Goal: Task Accomplishment & Management: Manage account settings

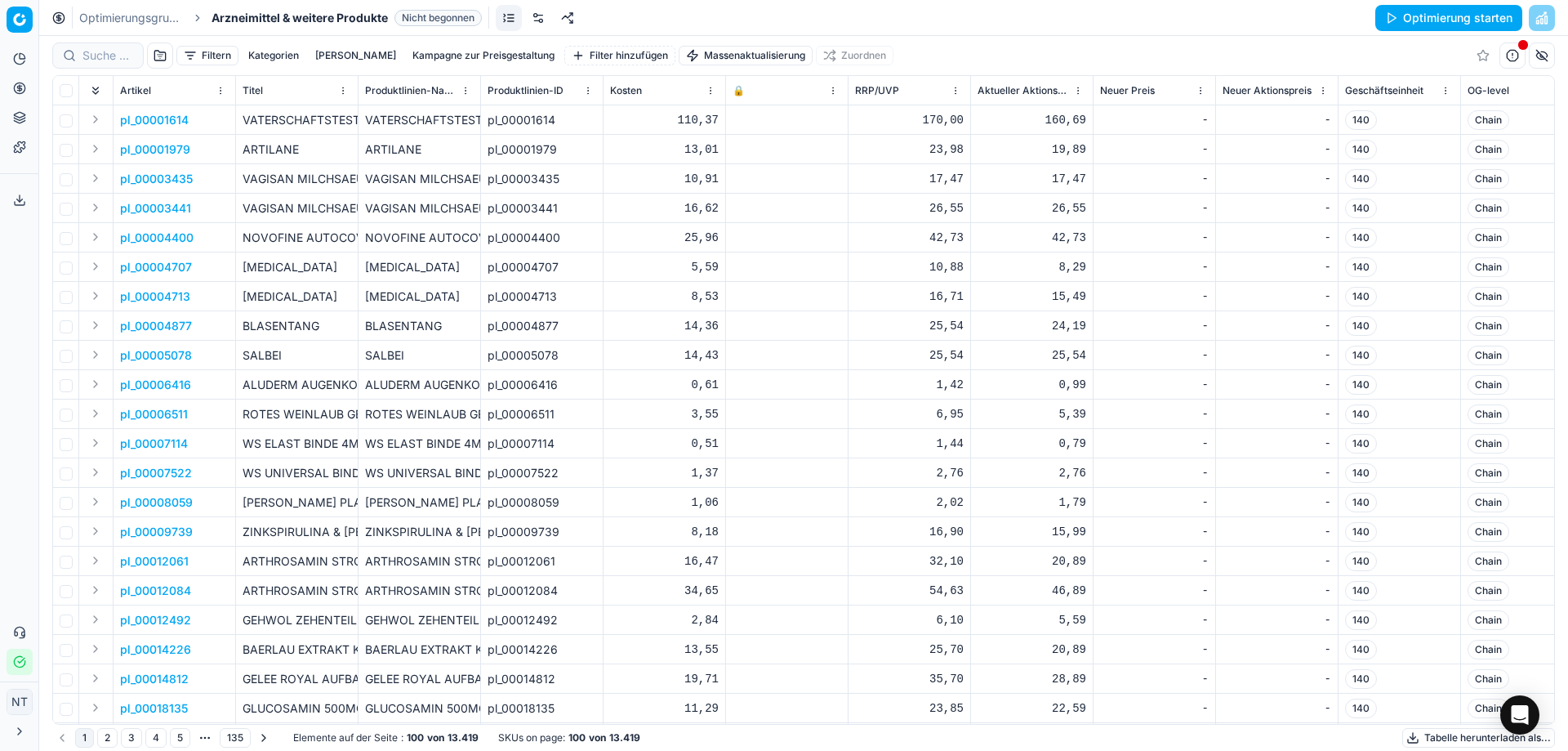
click at [21, 20] on html "Pricing platform Analytik Preisoptimierung Produktsortiment Vorlagen Exportserv…" at bounding box center [784, 376] width 1568 height 751
click at [21, 22] on html "Pricing platform Analytik Preisoptimierung Produktsortiment Vorlagen Exportserv…" at bounding box center [784, 376] width 1568 height 751
click at [114, 21] on link "Optimierungsgruppen" at bounding box center [131, 17] width 105 height 16
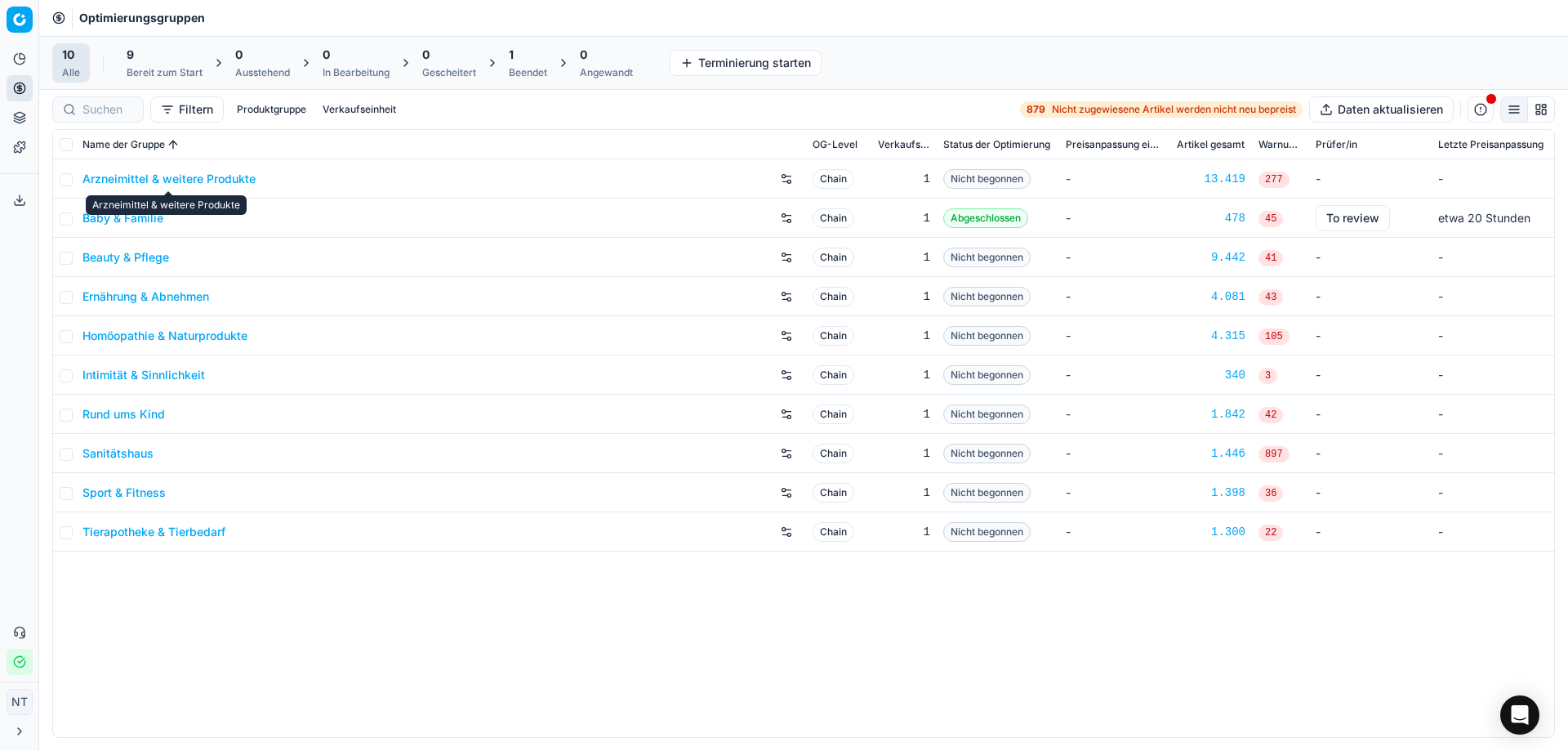
click at [181, 176] on link "Arzneimittel & weitere Produkte" at bounding box center [169, 178] width 173 height 16
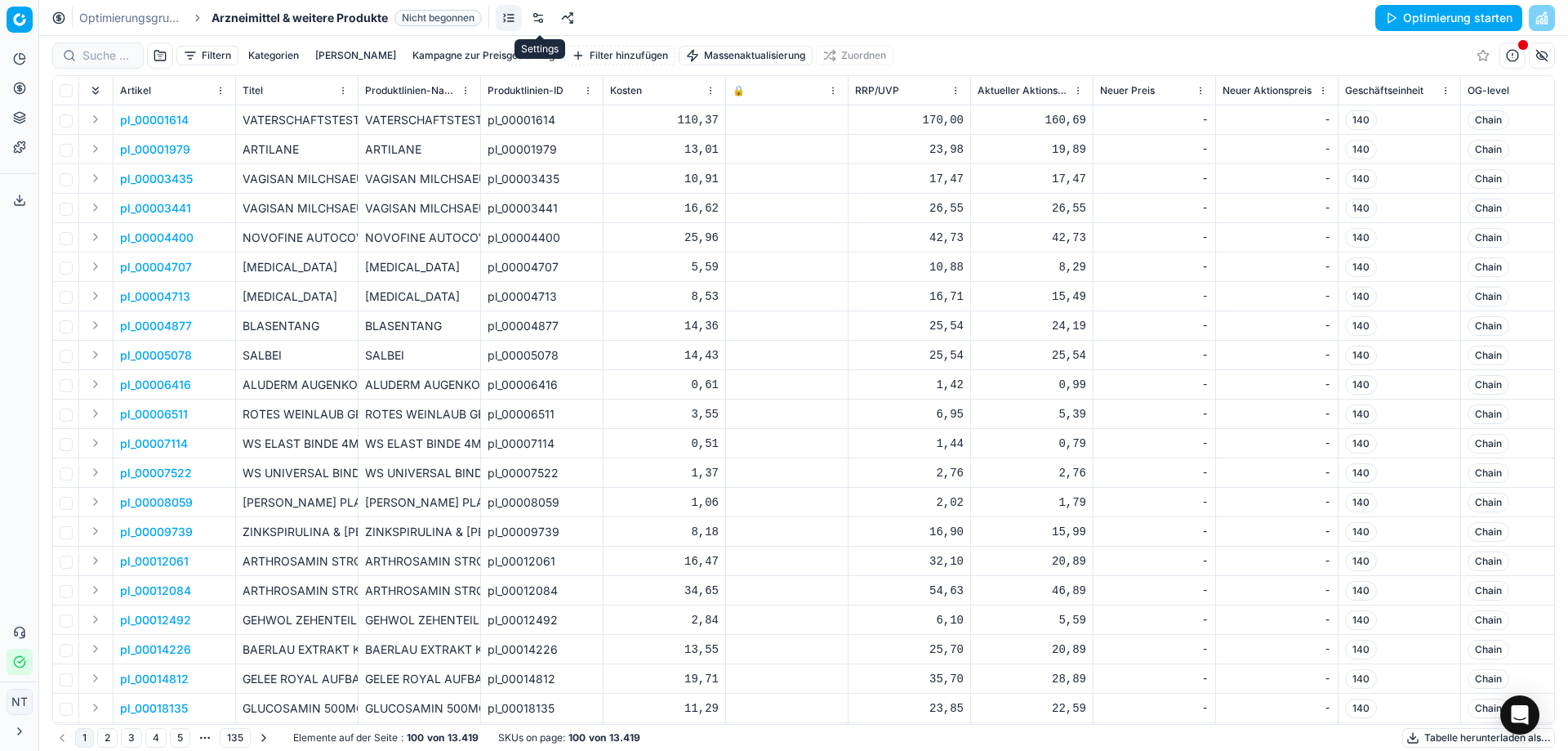
click at [537, 18] on link at bounding box center [537, 18] width 26 height 26
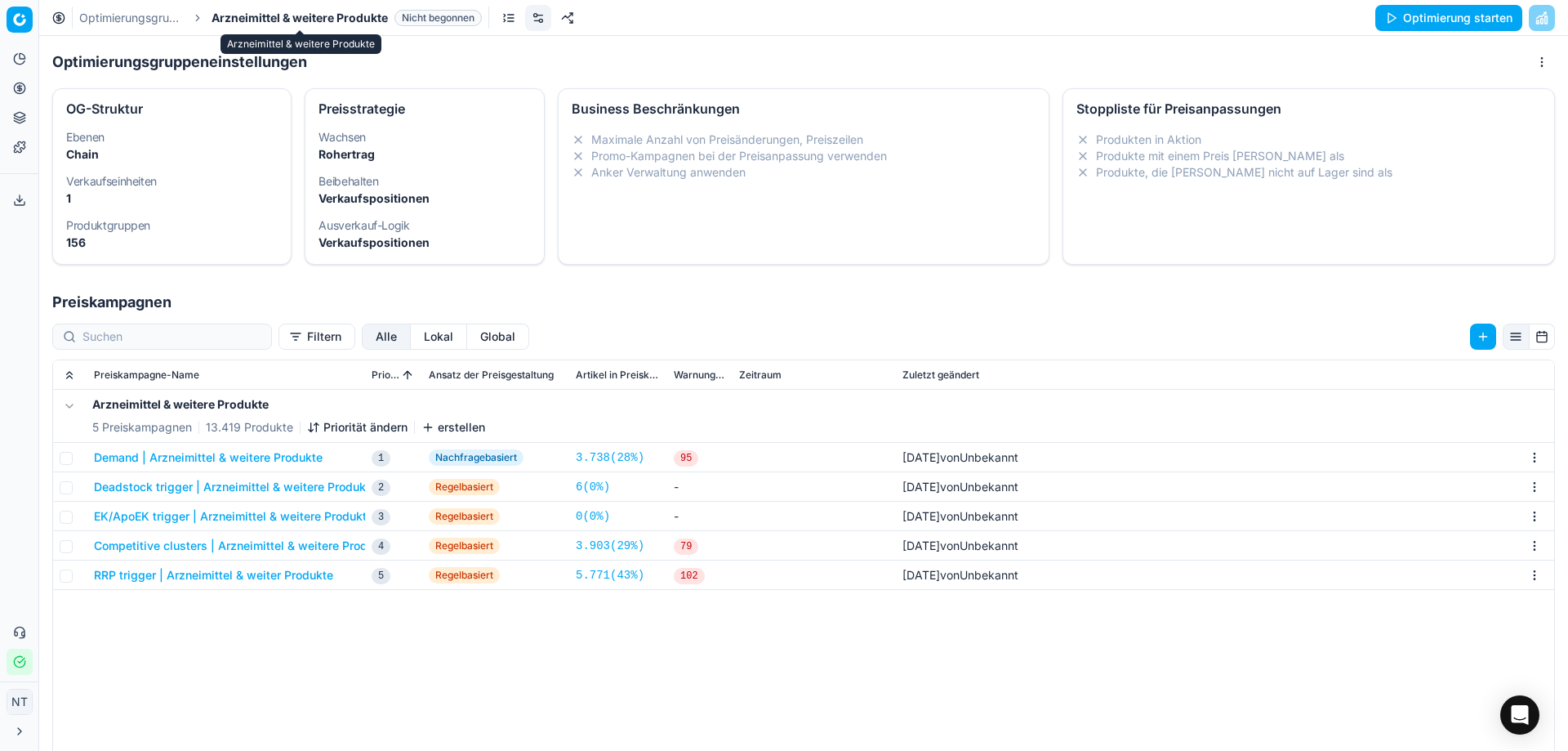
click at [270, 14] on span "Arzneimittel & weitere Produkte" at bounding box center [299, 17] width 177 height 16
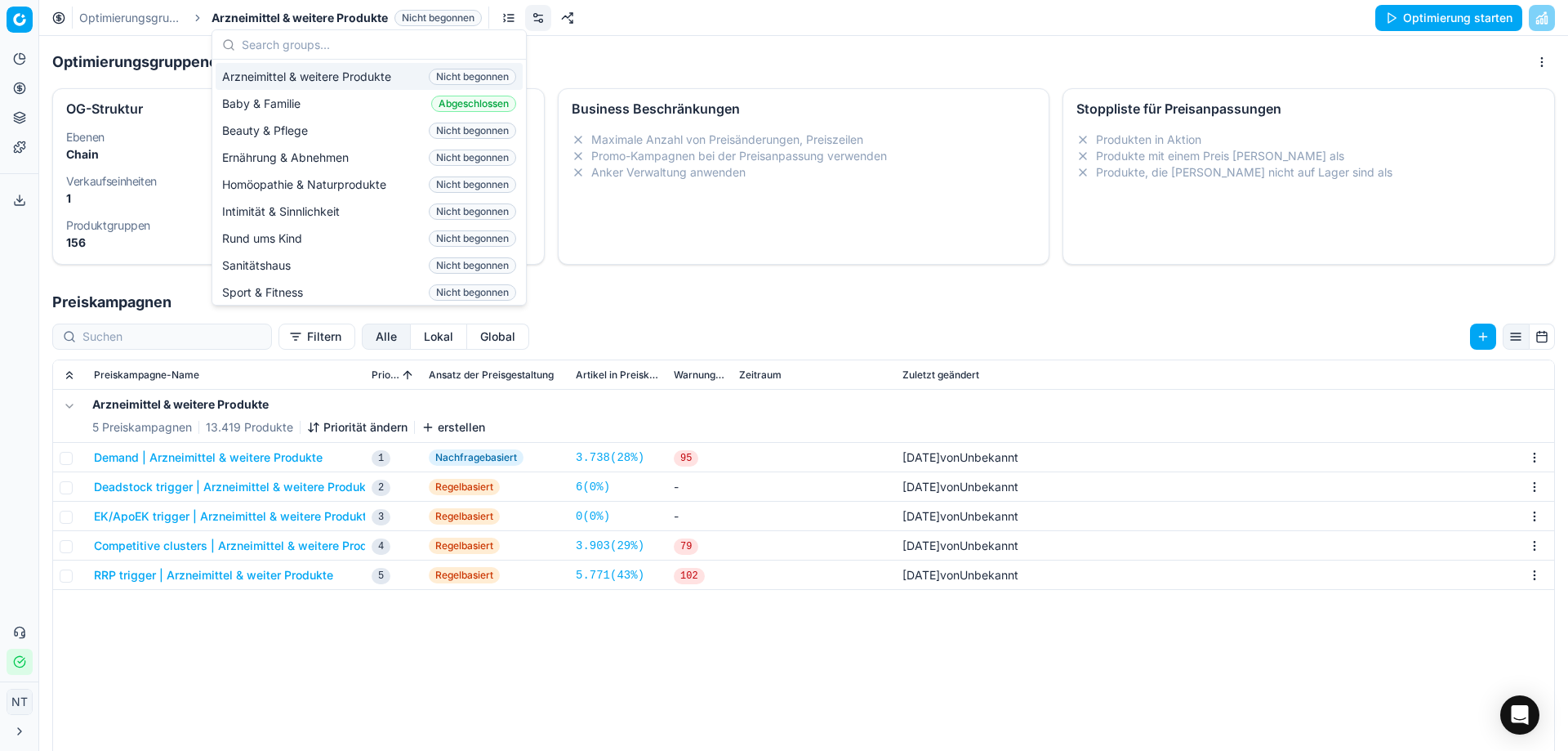
drag, startPoint x: 644, startPoint y: 26, endPoint x: 610, endPoint y: 24, distance: 34.1
click at [643, 26] on div "Optimierungsgruppen Arzneimittel & weitere Produkte Nicht begonnen Optimierung …" at bounding box center [804, 18] width 1529 height 36
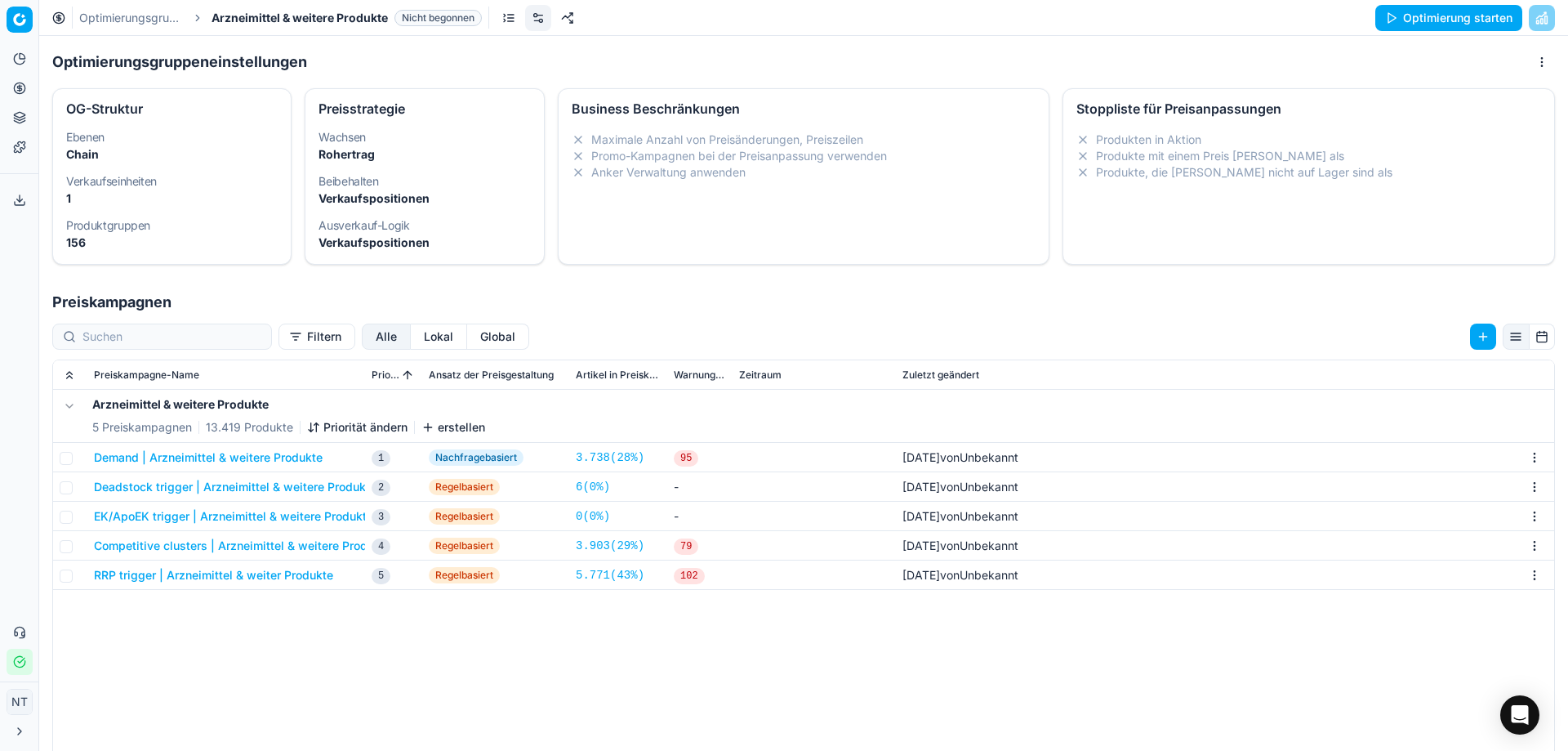
click at [536, 15] on link at bounding box center [537, 18] width 26 height 26
click at [106, 15] on link "Optimierungsgruppen" at bounding box center [131, 17] width 105 height 16
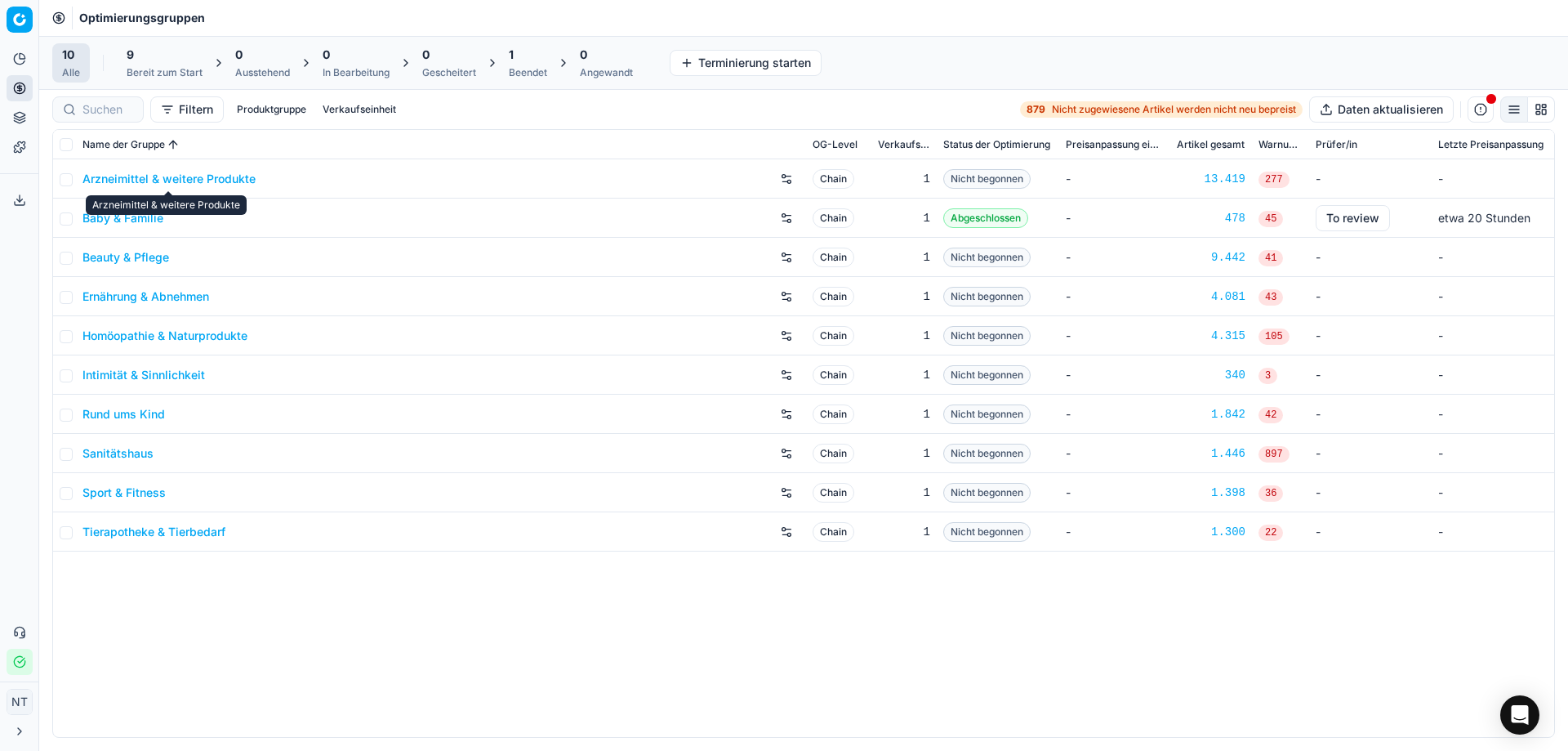
click at [189, 178] on link "Arzneimittel & weitere Produkte" at bounding box center [169, 178] width 173 height 16
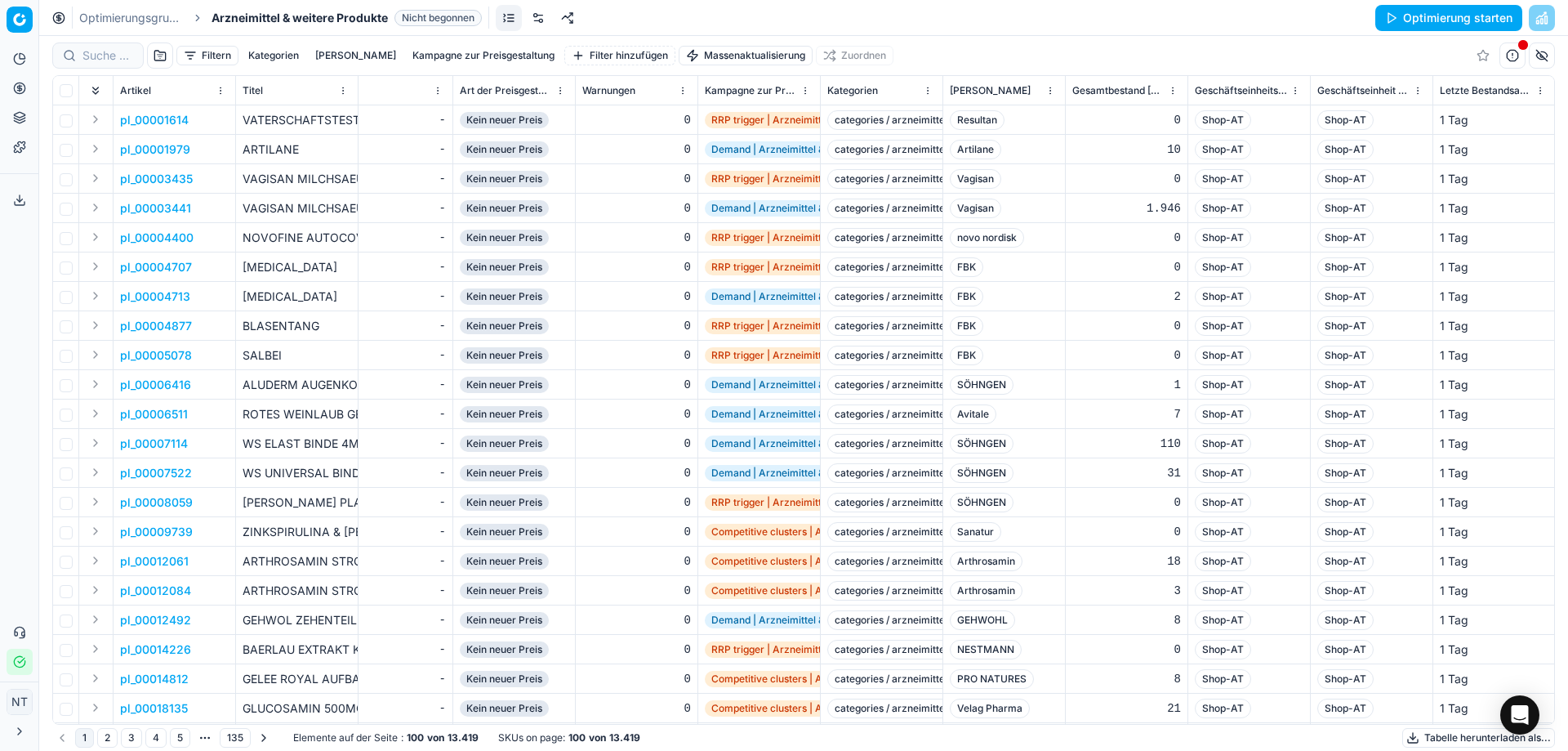
scroll to position [0, 2025]
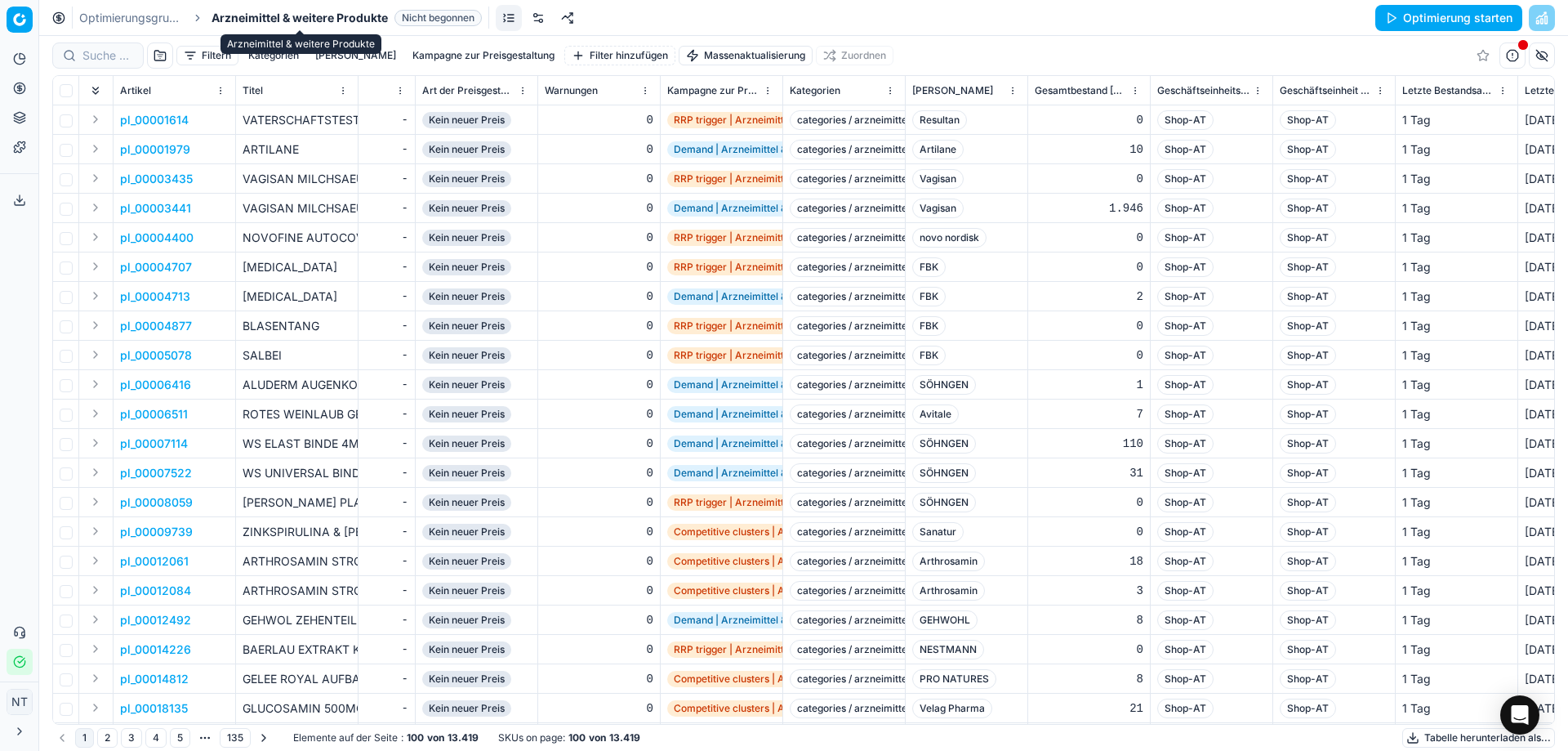
click at [322, 13] on span "Arzneimittel & weitere Produkte" at bounding box center [299, 17] width 177 height 16
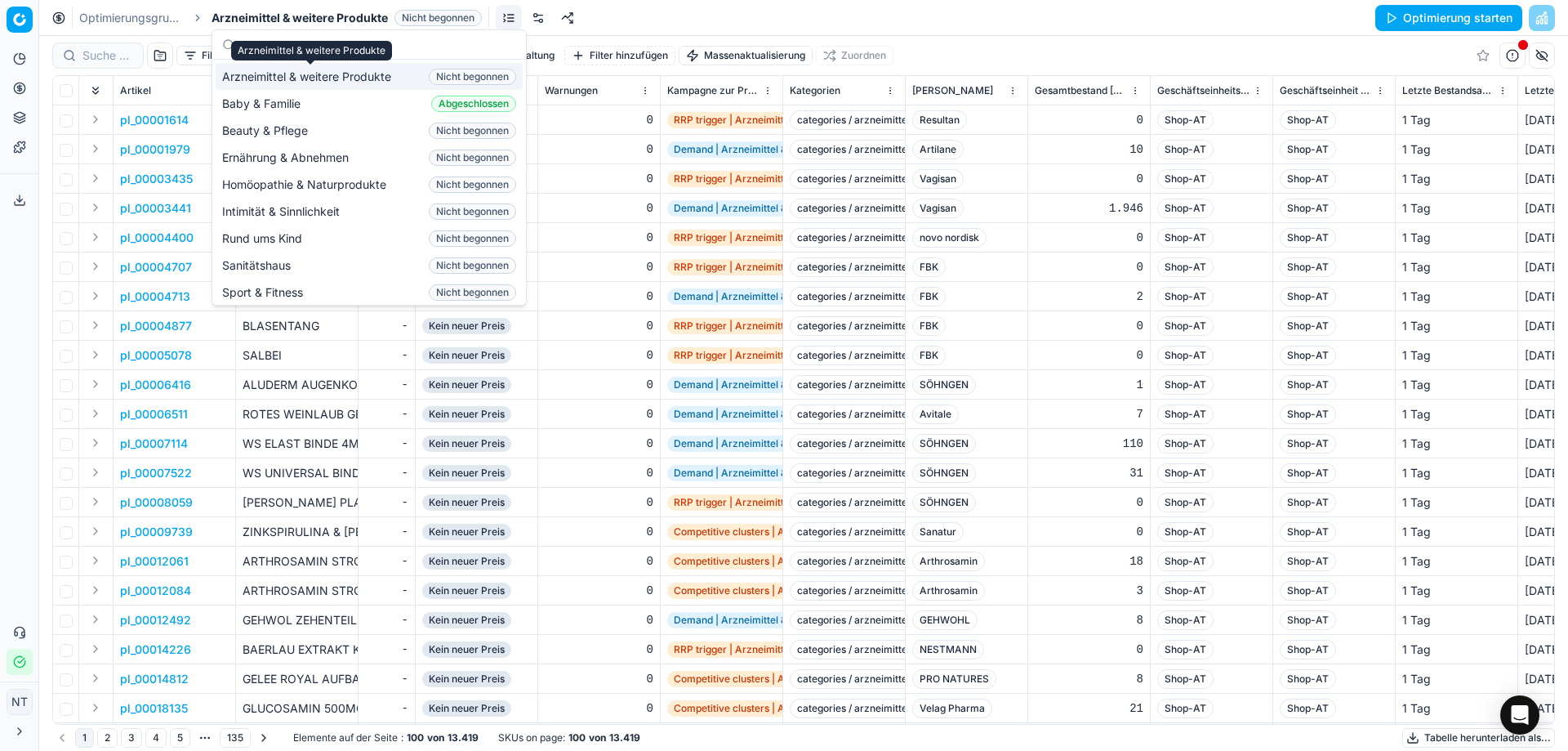
click at [268, 79] on span "Arzneimittel & weitere Produkte" at bounding box center [310, 76] width 176 height 16
click at [154, 22] on link "Optimierungsgruppen" at bounding box center [131, 17] width 105 height 16
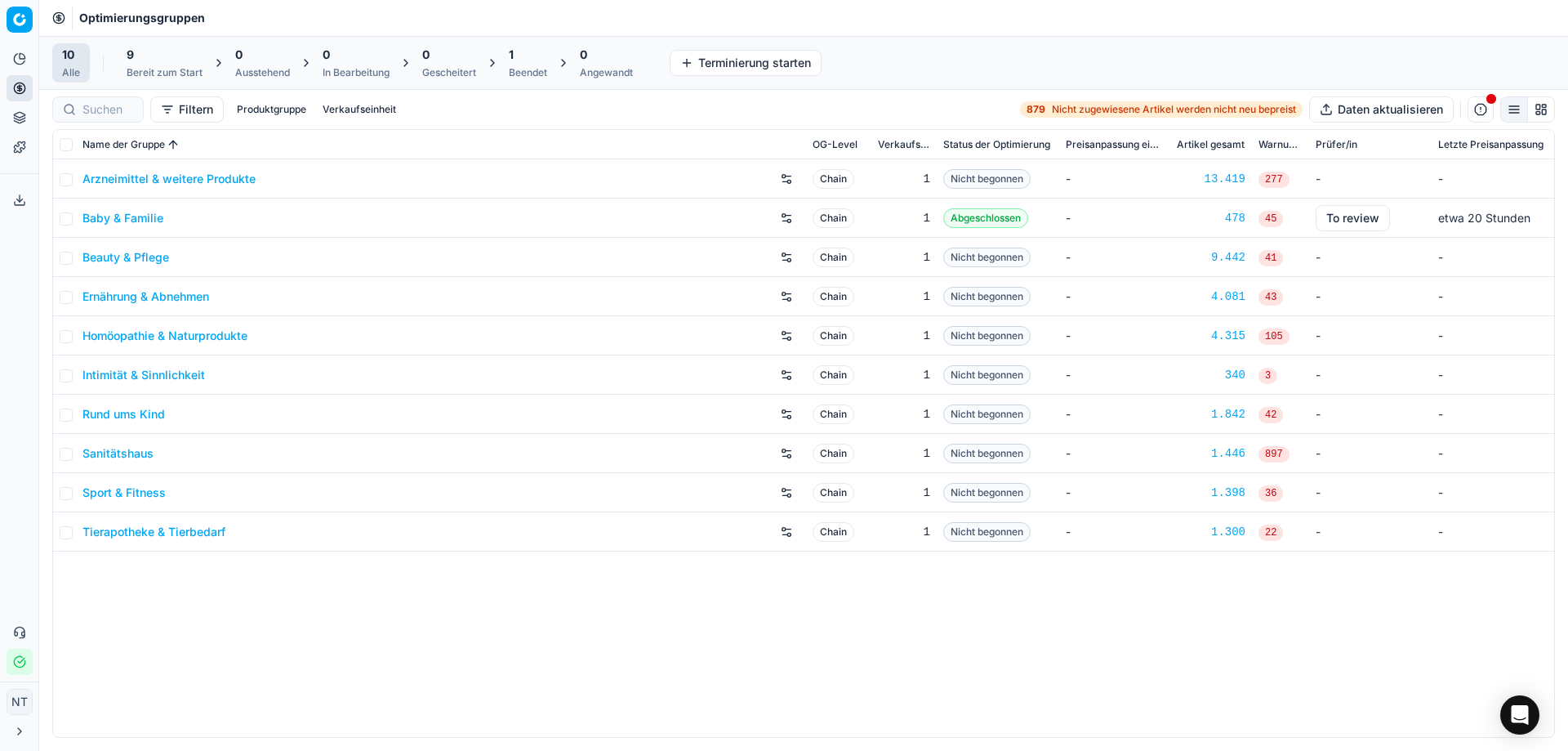
click at [1270, 179] on span "277" at bounding box center [1274, 179] width 31 height 16
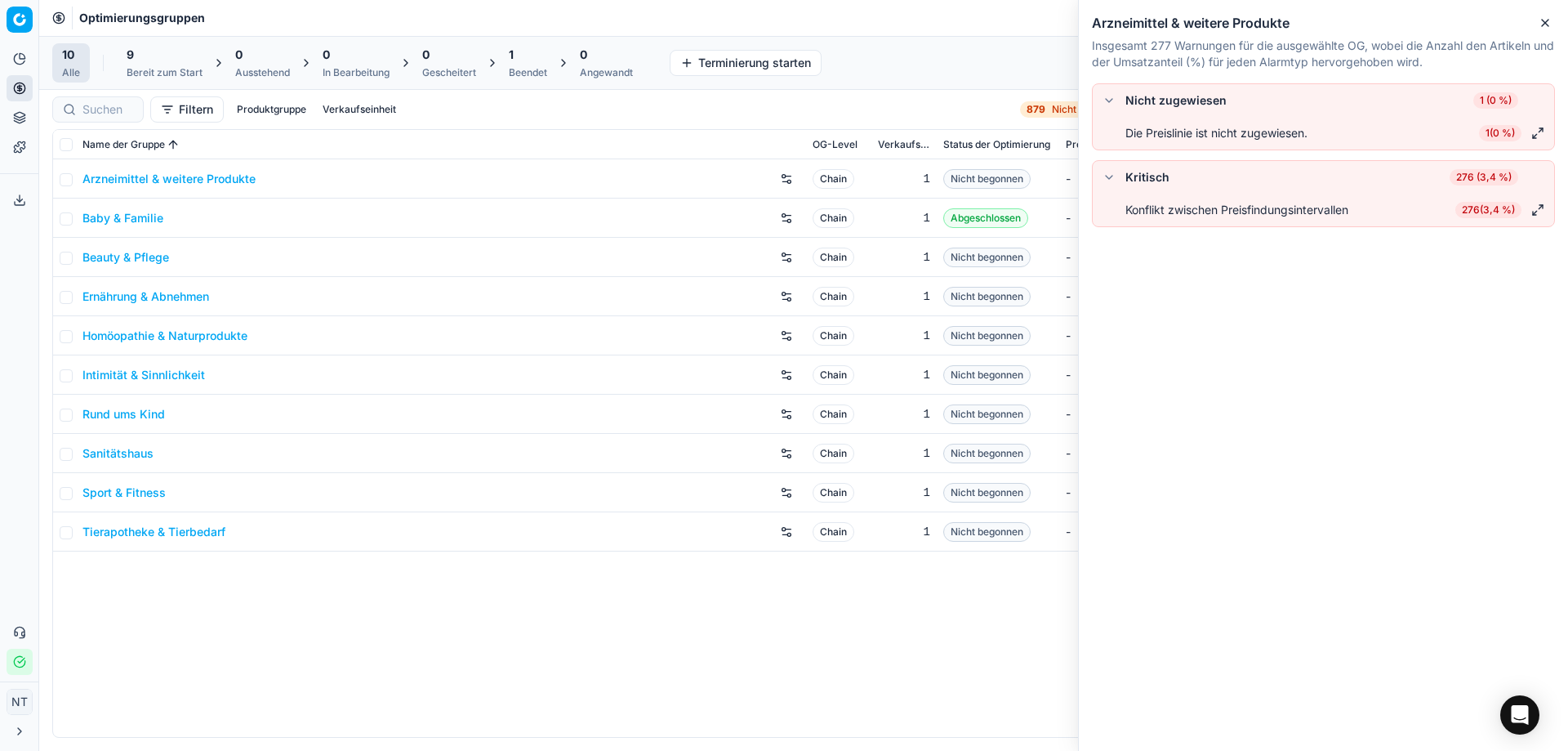
click at [1472, 174] on span "276 (3,4 %)" at bounding box center [1484, 177] width 68 height 16
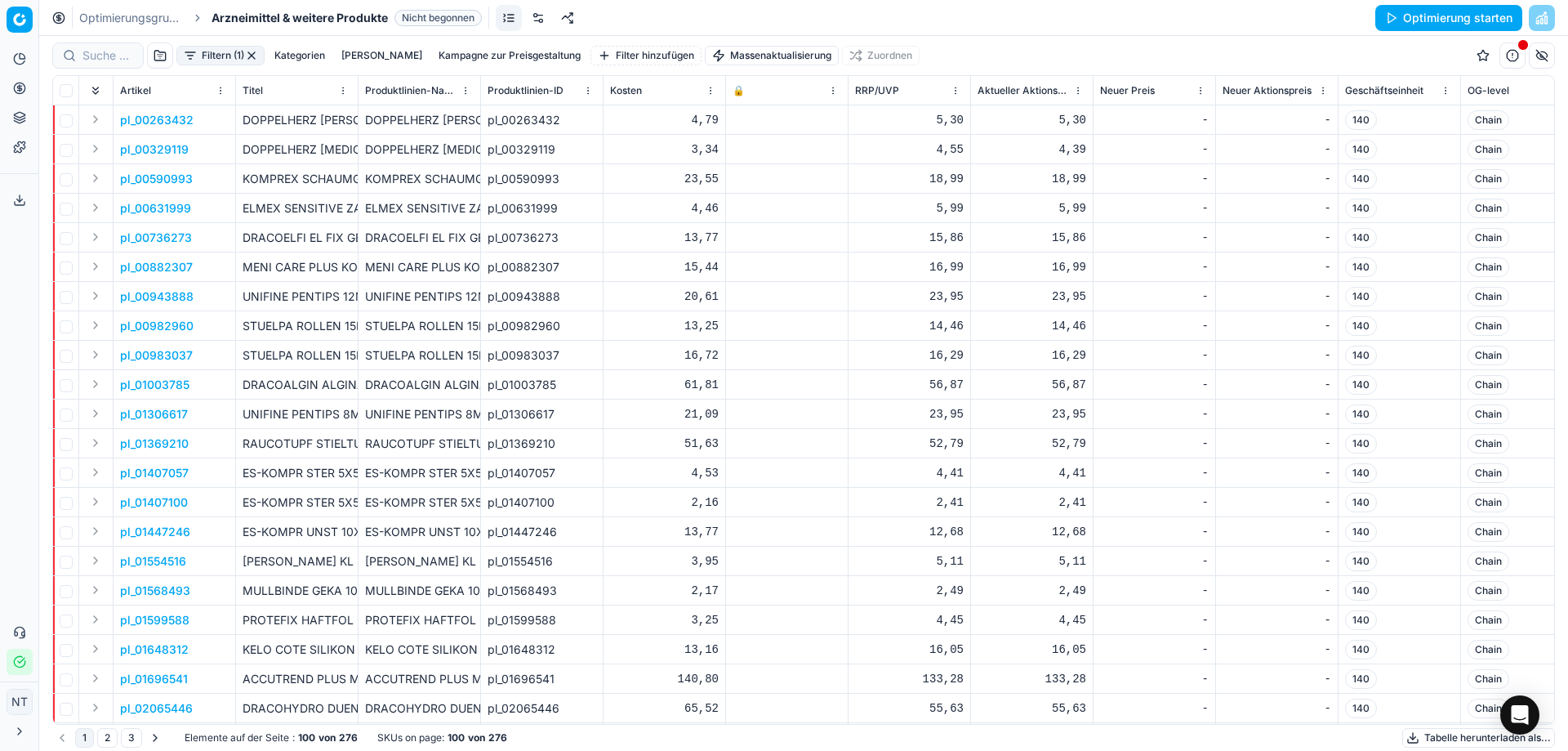
click at [183, 120] on p "pl_00263432" at bounding box center [157, 119] width 73 height 16
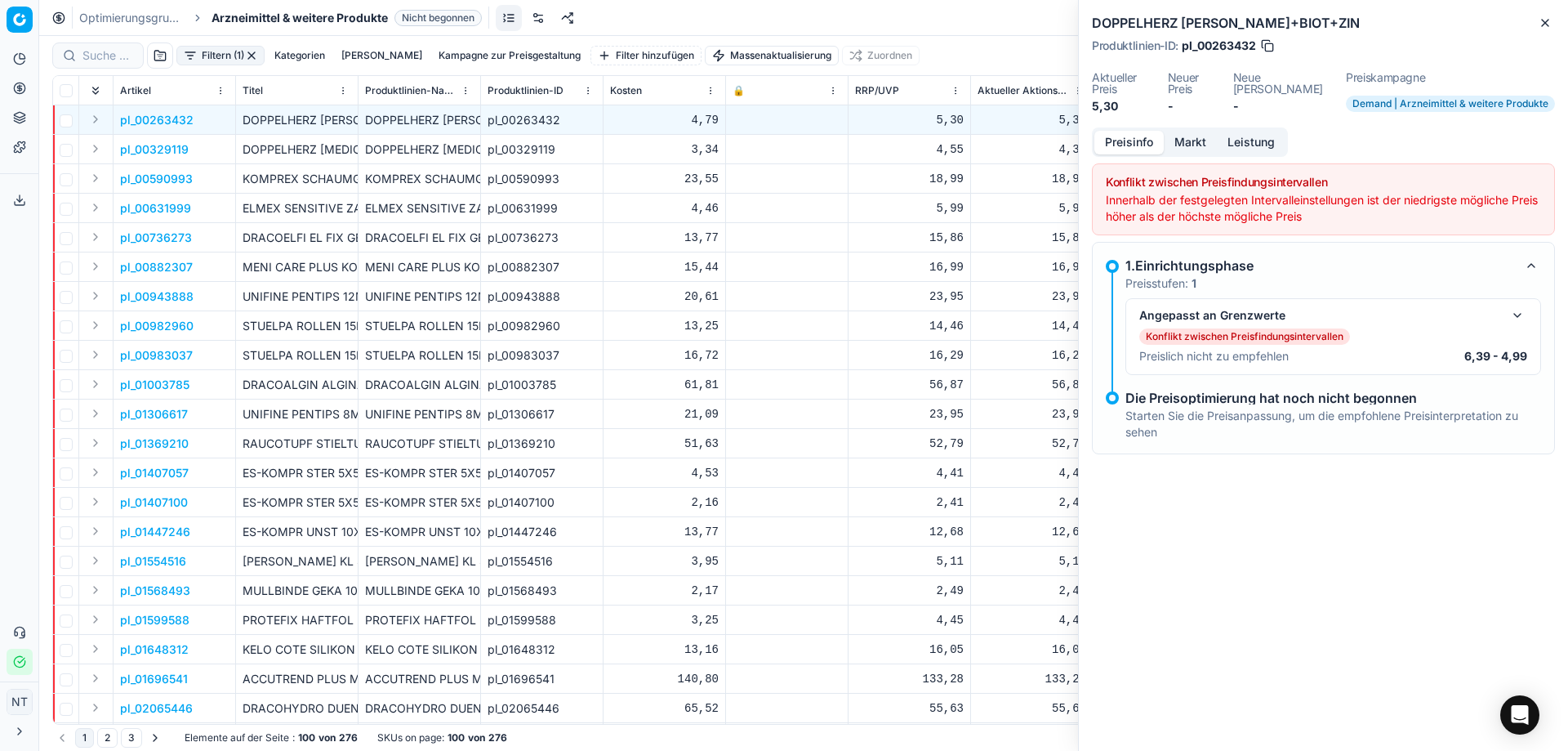
click at [160, 15] on link "Optimierungsgruppen" at bounding box center [131, 17] width 105 height 16
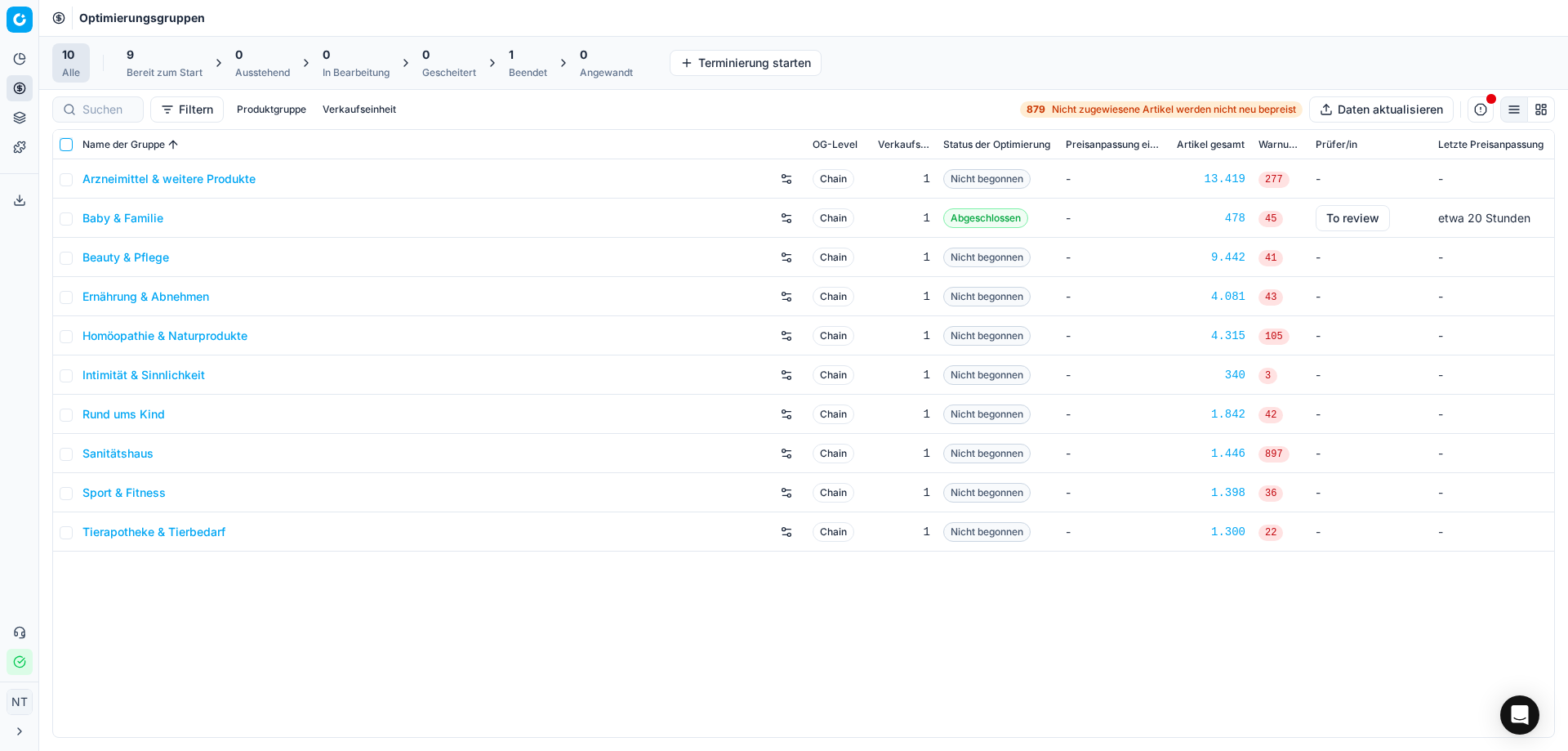
click at [65, 143] on input "checkbox" at bounding box center [66, 144] width 13 height 13
checkbox input "true"
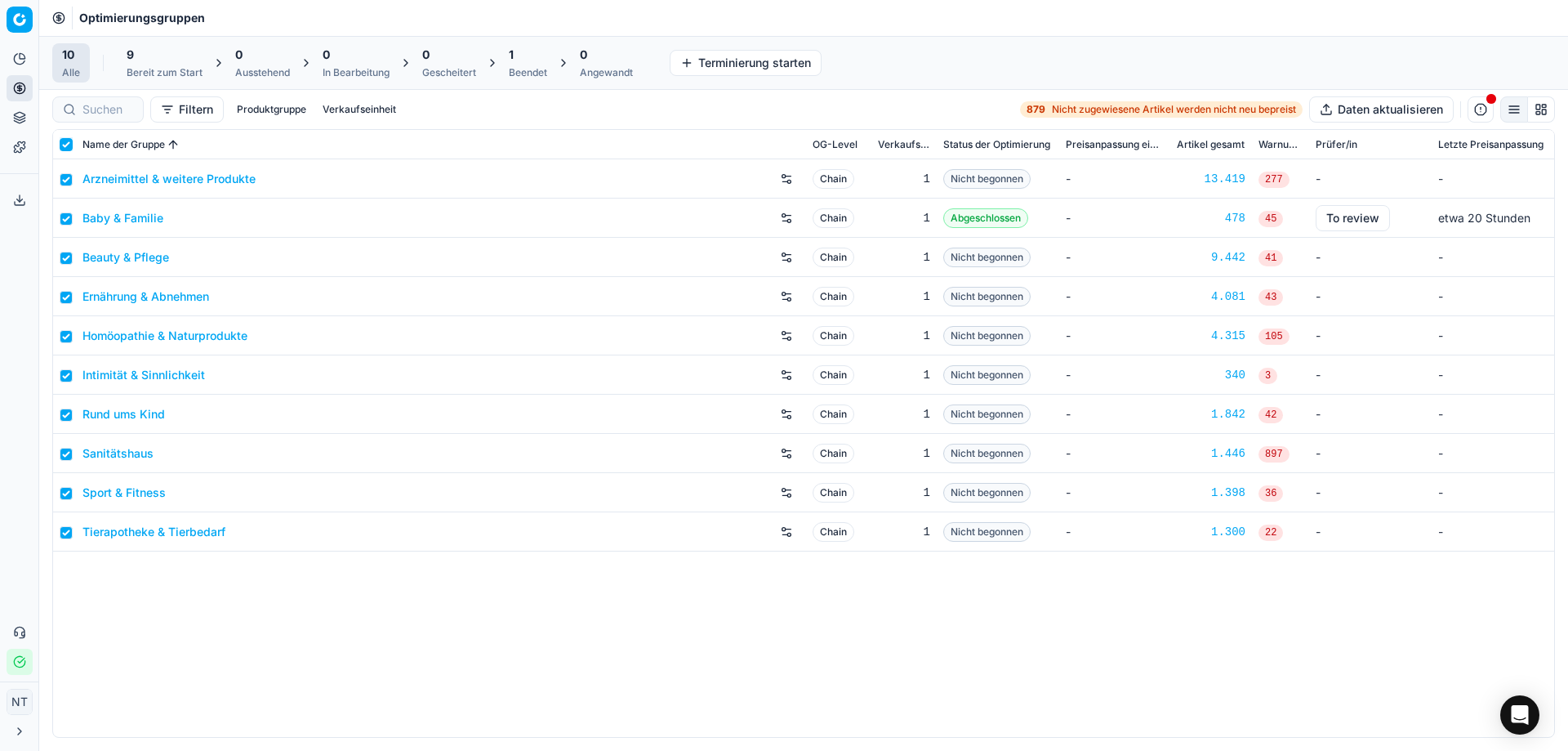
checkbox input "true"
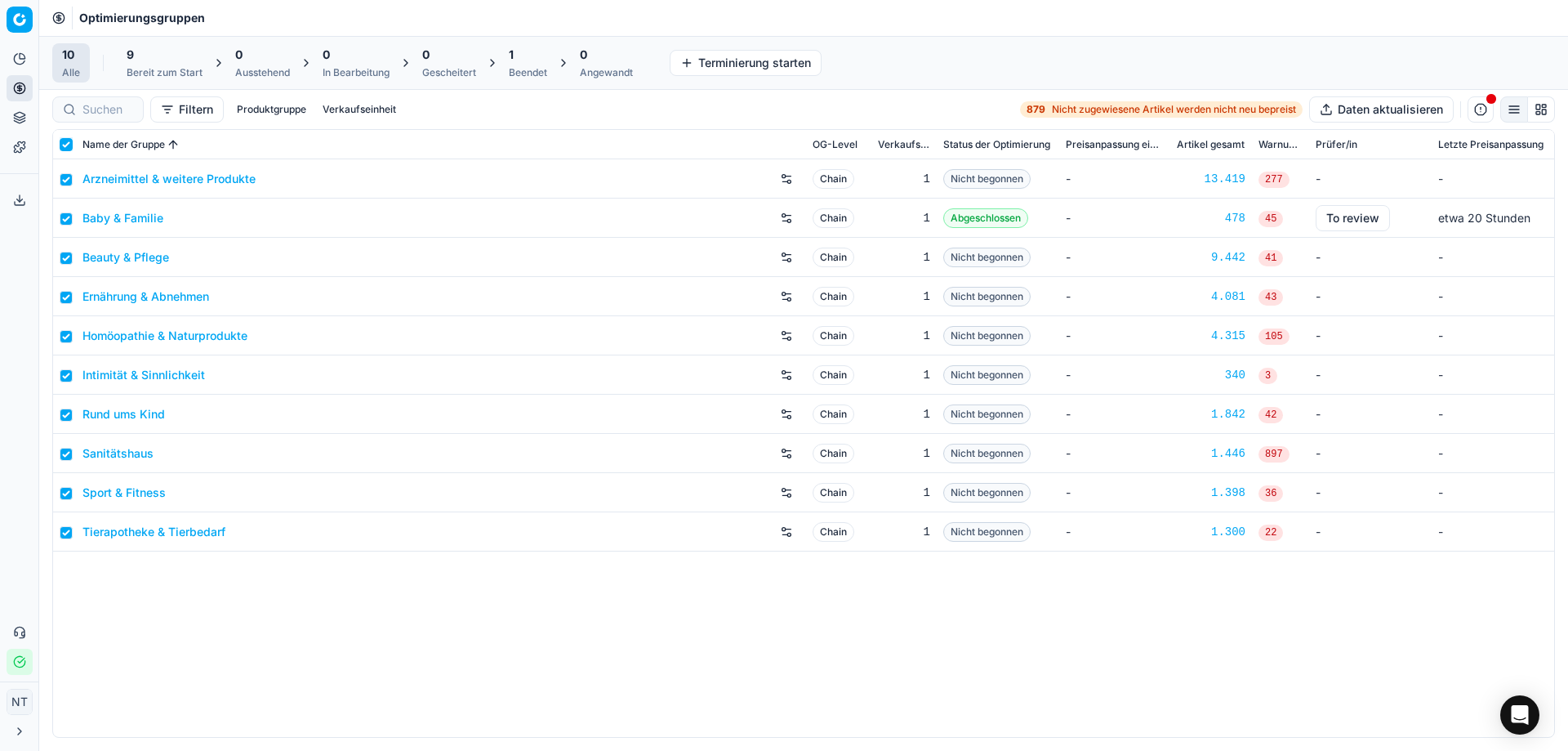
checkbox input "true"
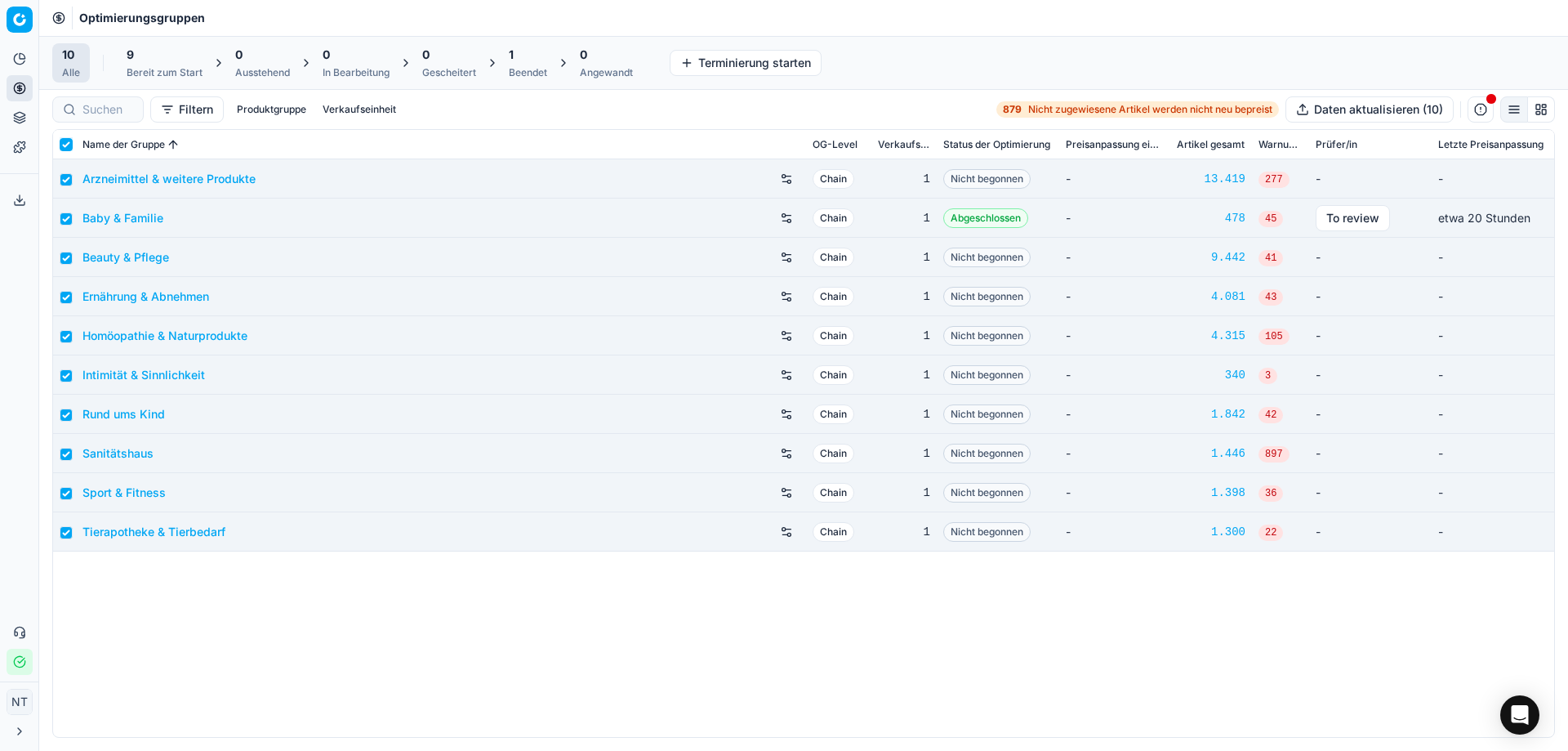
click at [67, 145] on input "checkbox" at bounding box center [66, 144] width 13 height 13
checkbox input "false"
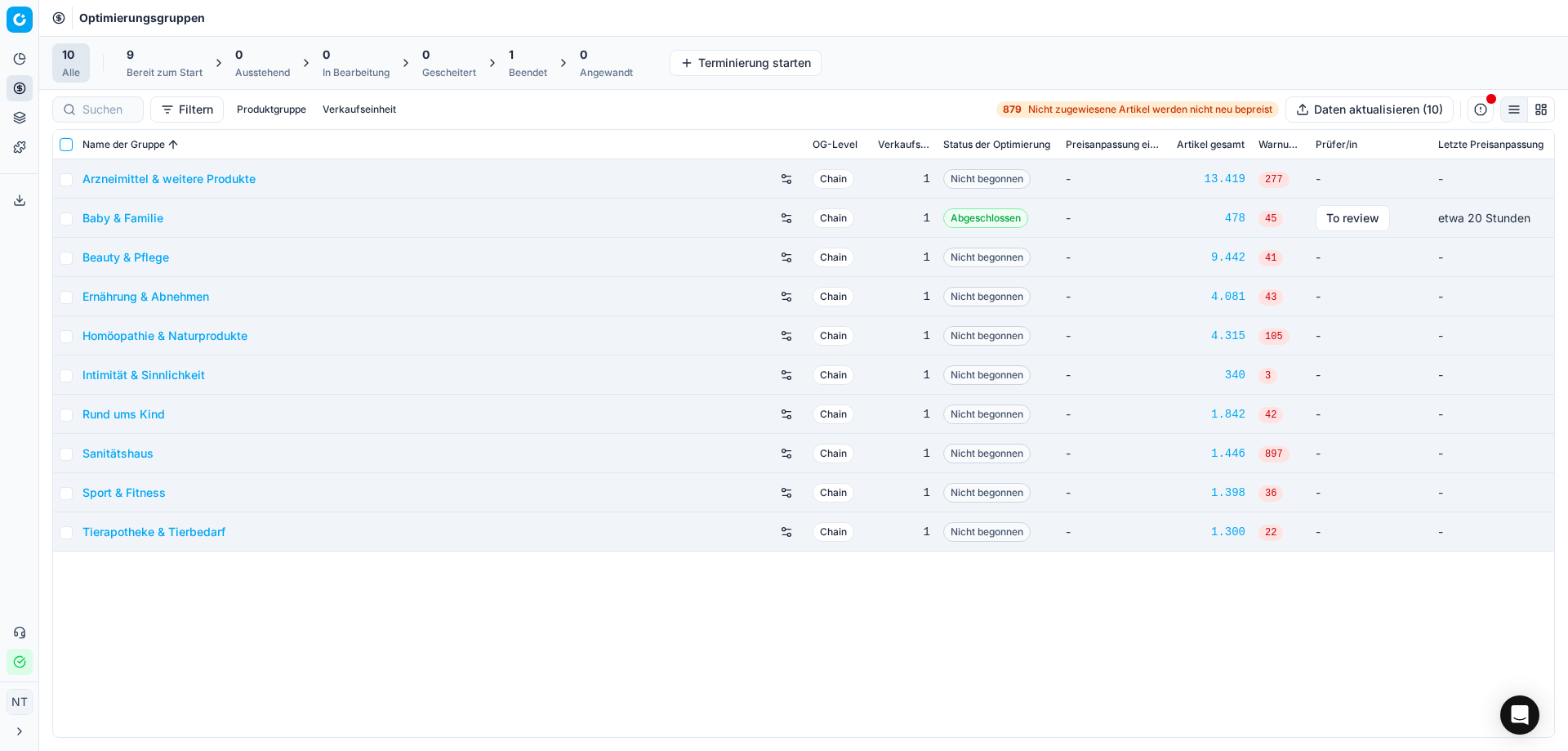
checkbox input "false"
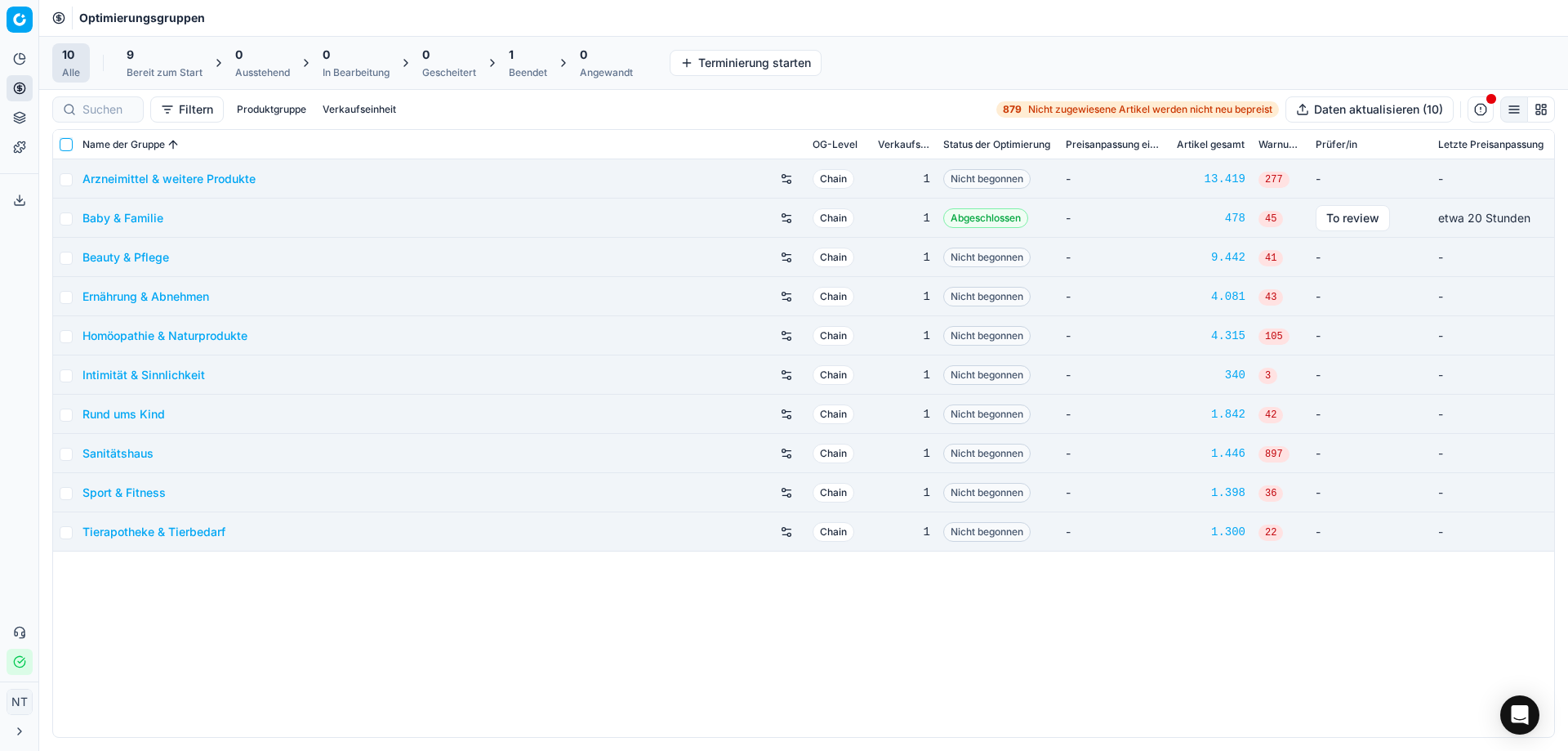
checkbox input "false"
